Goal: Navigation & Orientation: Find specific page/section

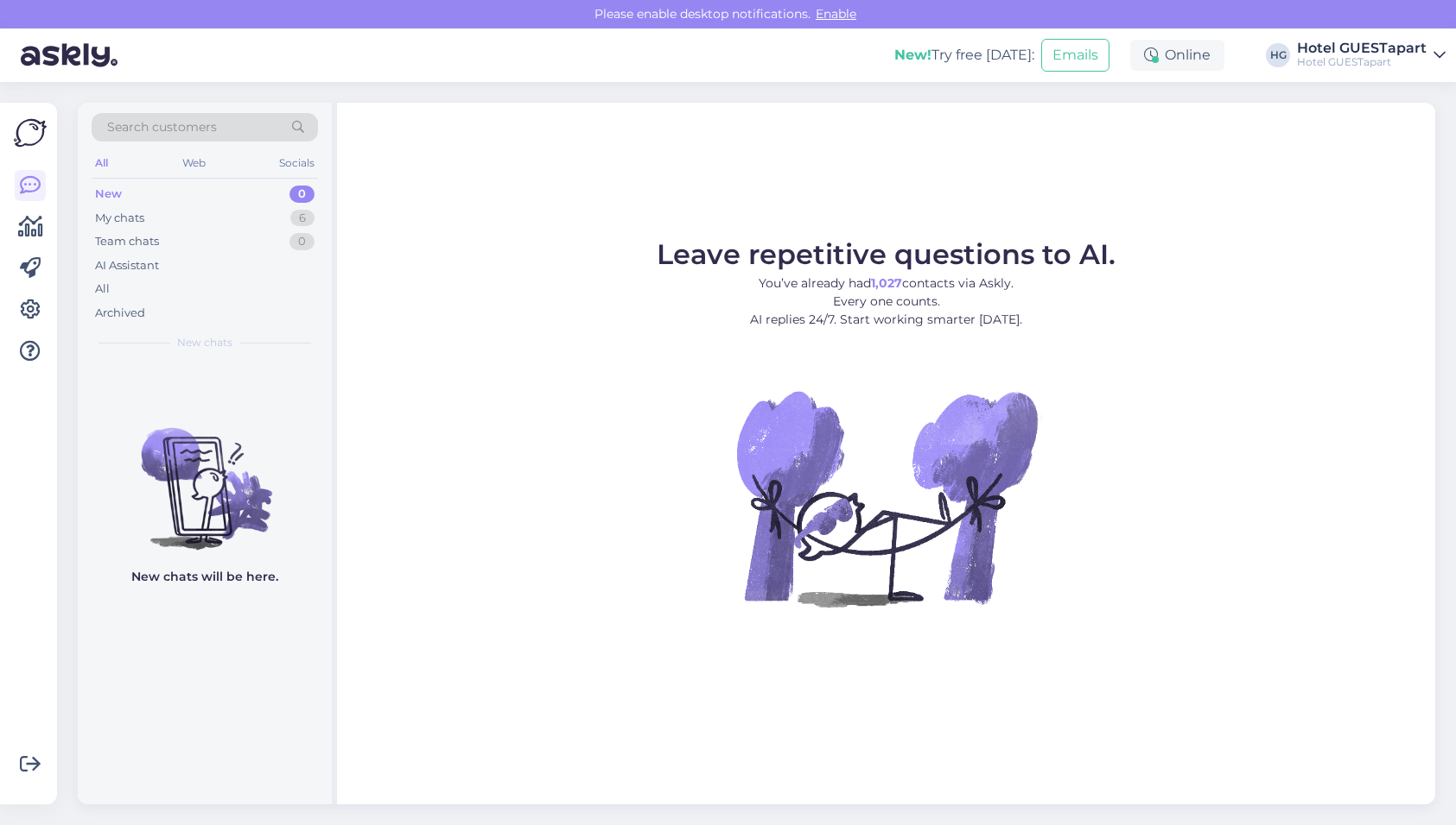
click at [140, 188] on div "New 0" at bounding box center [205, 194] width 226 height 24
click at [143, 220] on div "My chats" at bounding box center [119, 218] width 49 height 18
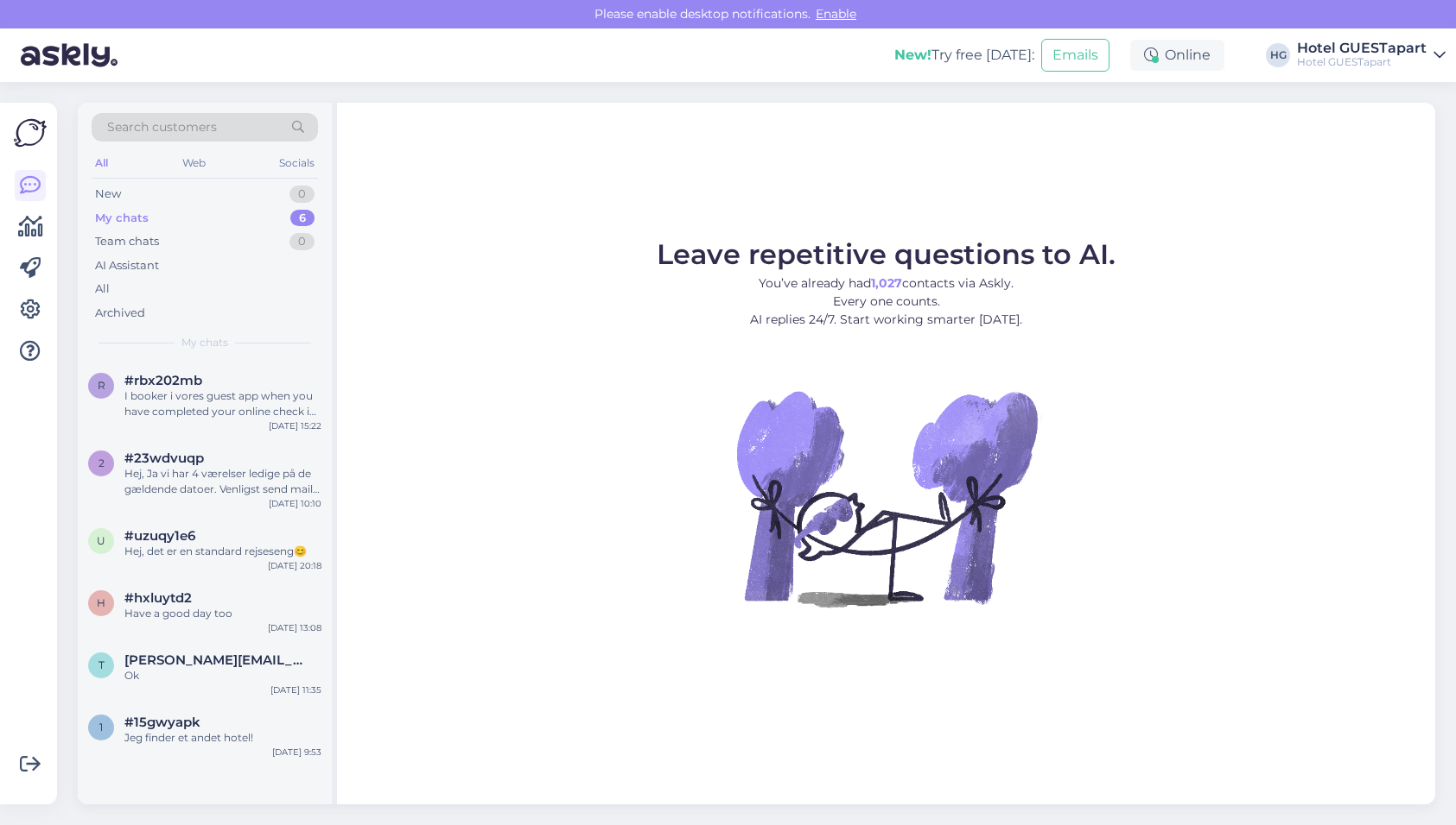
click at [1086, 705] on div "Leave repetitive questions to AI. You’ve already had 1,027 contacts via Askly. …" at bounding box center [885, 453] width 1098 height 702
click at [240, 385] on div "#rbx202mb" at bounding box center [222, 381] width 197 height 16
